Goal: Find specific page/section: Locate a particular part of the current website

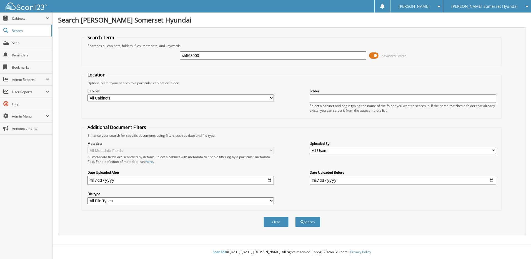
type input "sh563003"
click at [295, 217] on button "Search" at bounding box center [307, 222] width 25 height 10
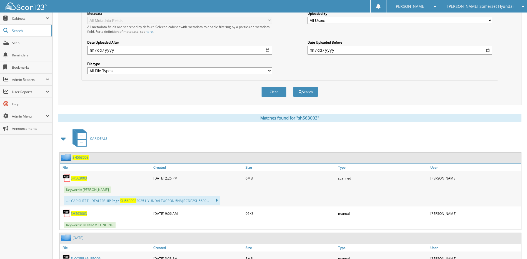
scroll to position [139, 0]
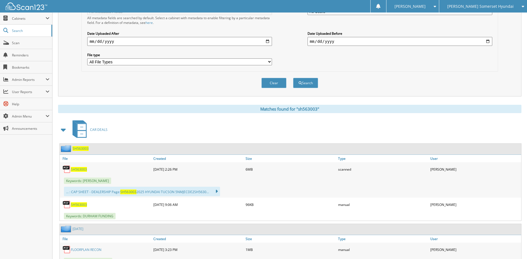
click at [76, 171] on span "SH563003" at bounding box center [79, 169] width 16 height 5
click at [27, 43] on span "Scan" at bounding box center [31, 43] width 38 height 5
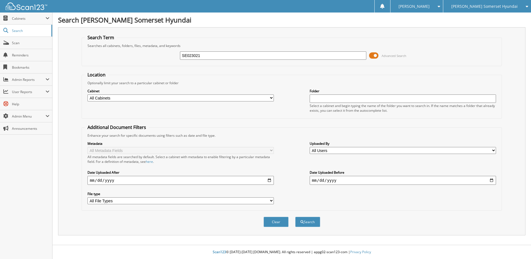
type input "SE023021"
click at [295, 217] on button "Search" at bounding box center [307, 222] width 25 height 10
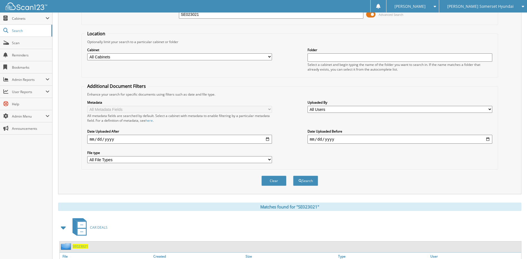
scroll to position [83, 0]
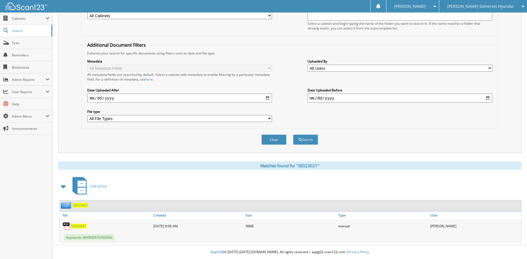
click at [86, 206] on span "SE023021" at bounding box center [81, 205] width 16 height 5
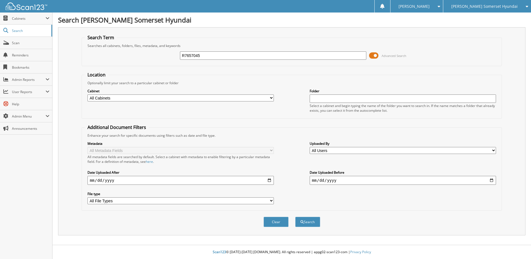
type input "R7657045"
click at [295, 217] on button "Search" at bounding box center [307, 222] width 25 height 10
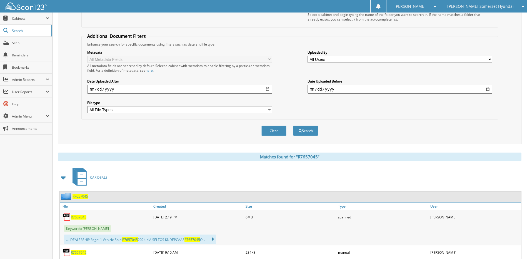
scroll to position [111, 0]
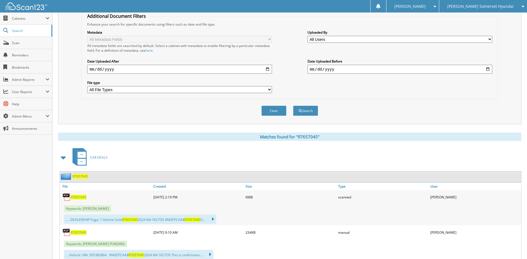
click at [77, 198] on span "R7657045" at bounding box center [79, 197] width 16 height 5
click at [25, 43] on span "Scan" at bounding box center [31, 43] width 38 height 5
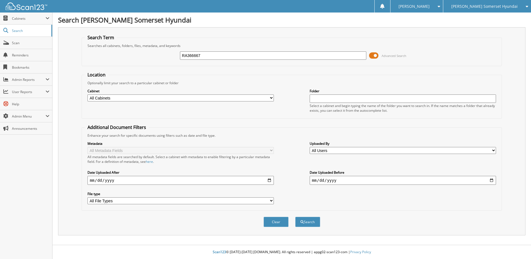
type input "RA366667"
click at [295, 217] on button "Search" at bounding box center [307, 222] width 25 height 10
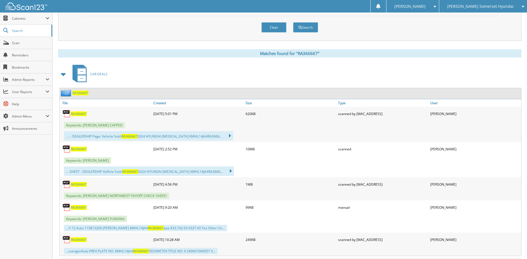
scroll to position [222, 0]
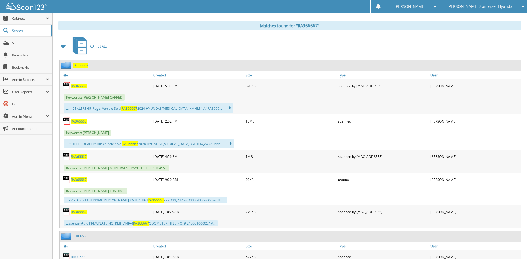
click at [79, 67] on span "RA366667" at bounding box center [81, 65] width 16 height 5
